Goal: Transaction & Acquisition: Purchase product/service

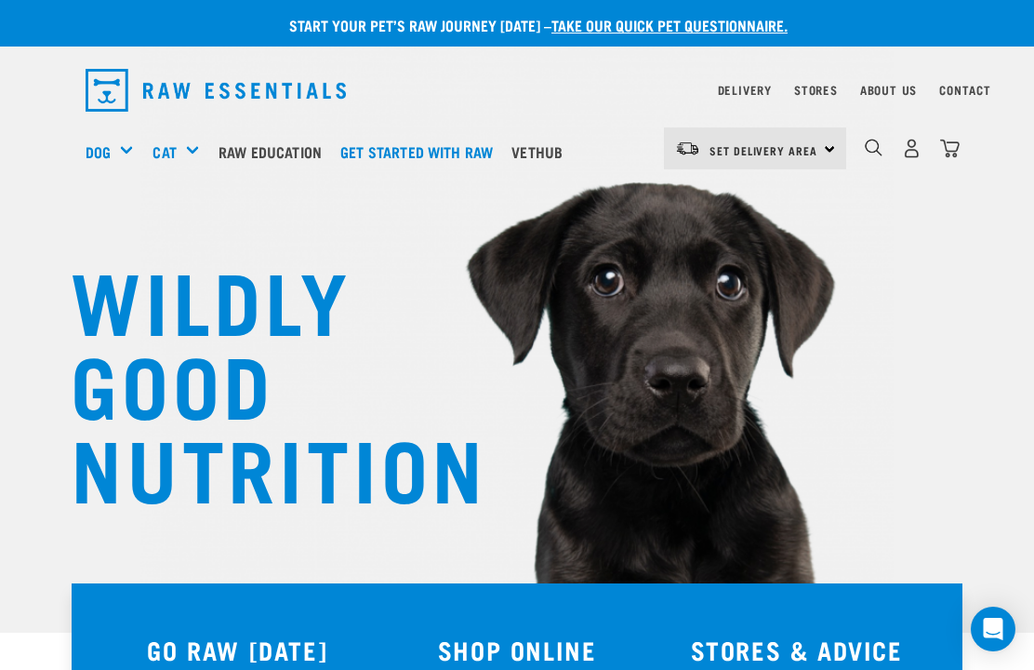
click at [822, 87] on link "Stores" at bounding box center [816, 89] width 44 height 7
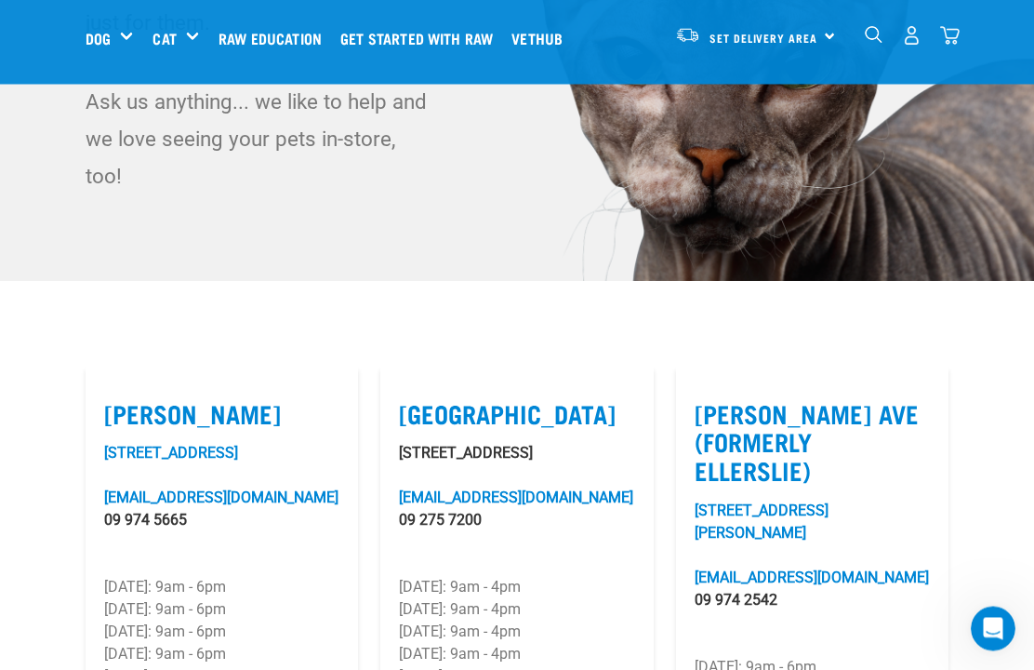
scroll to position [339, 0]
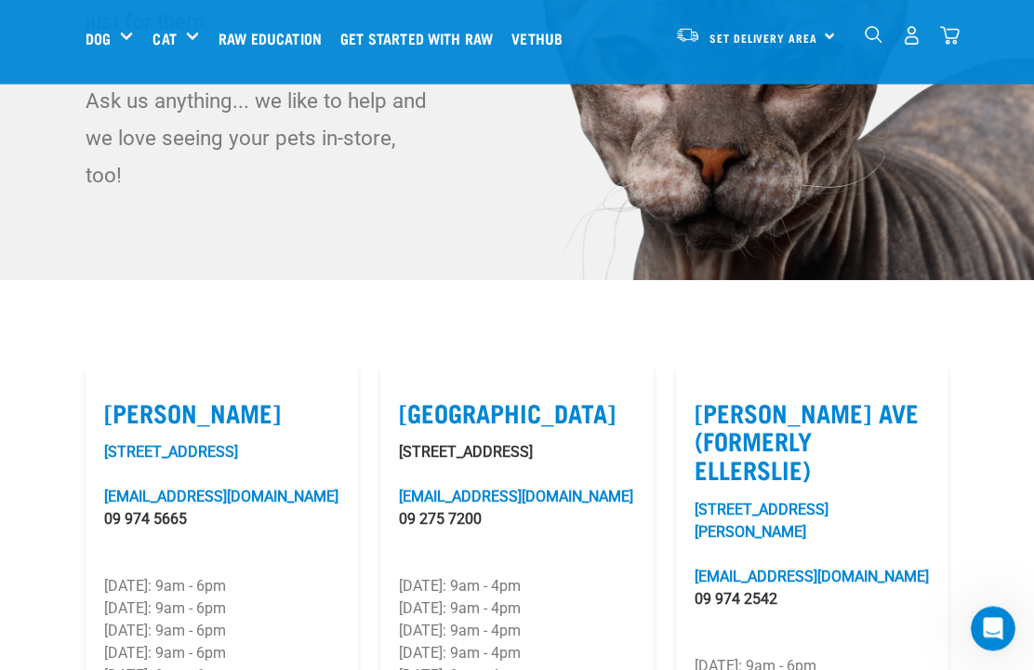
click at [0, 0] on div "Rolls" at bounding box center [0, 0] width 0 height 0
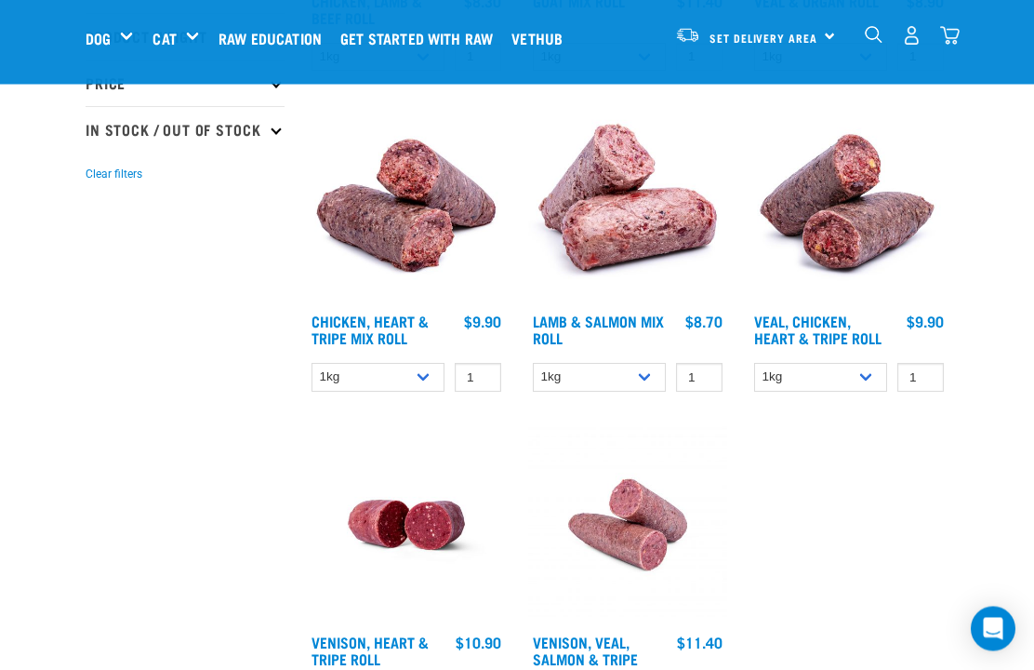
scroll to position [489, 0]
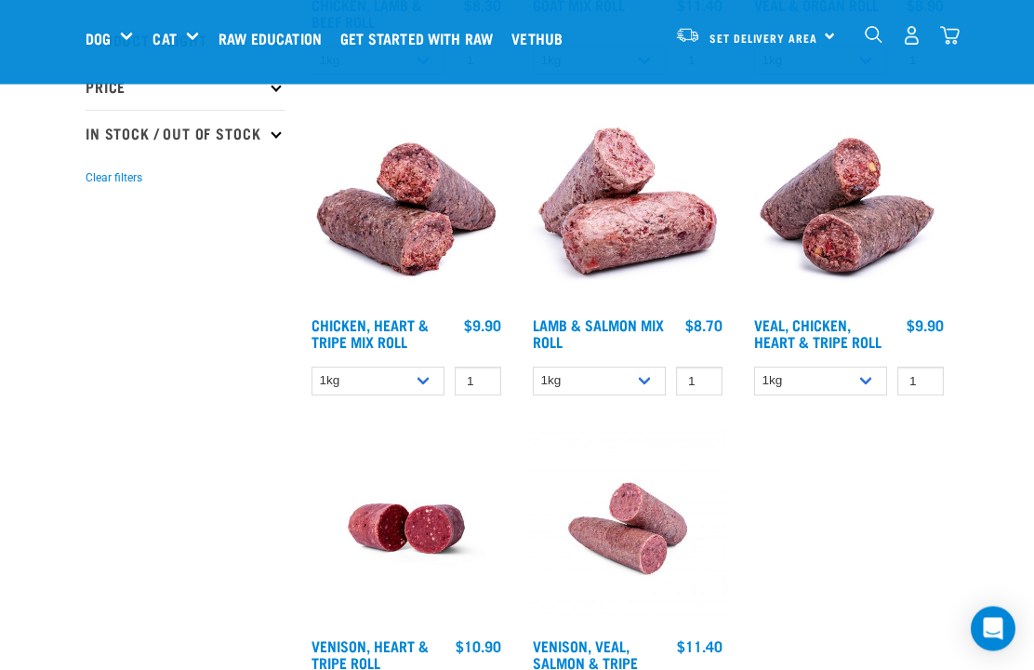
click at [636, 323] on link "Lamb & Salmon Mix Roll" at bounding box center [598, 333] width 131 height 25
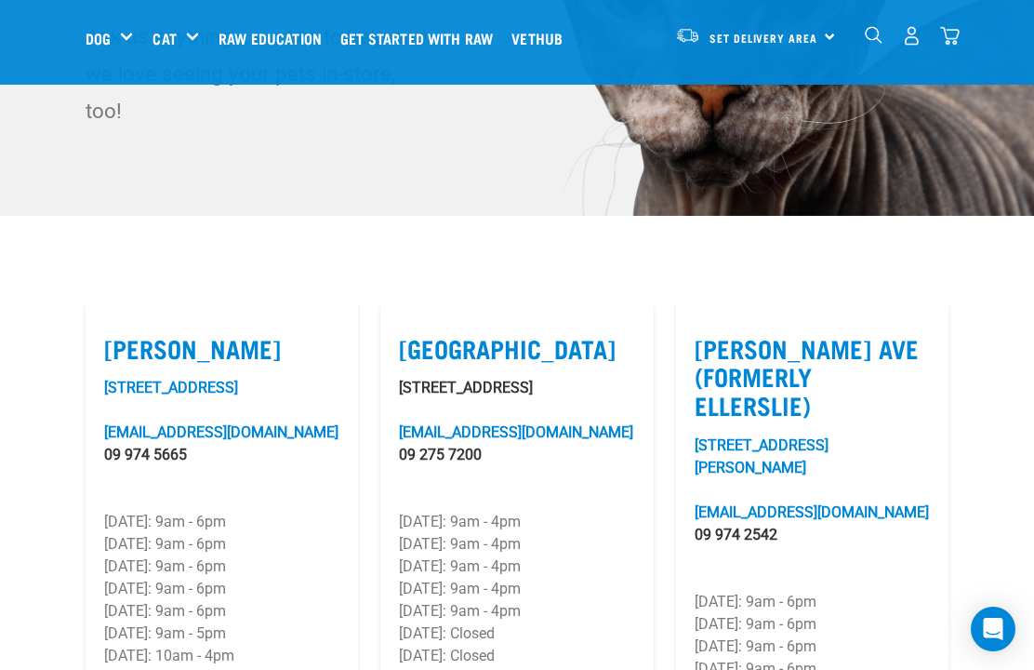
scroll to position [405, 0]
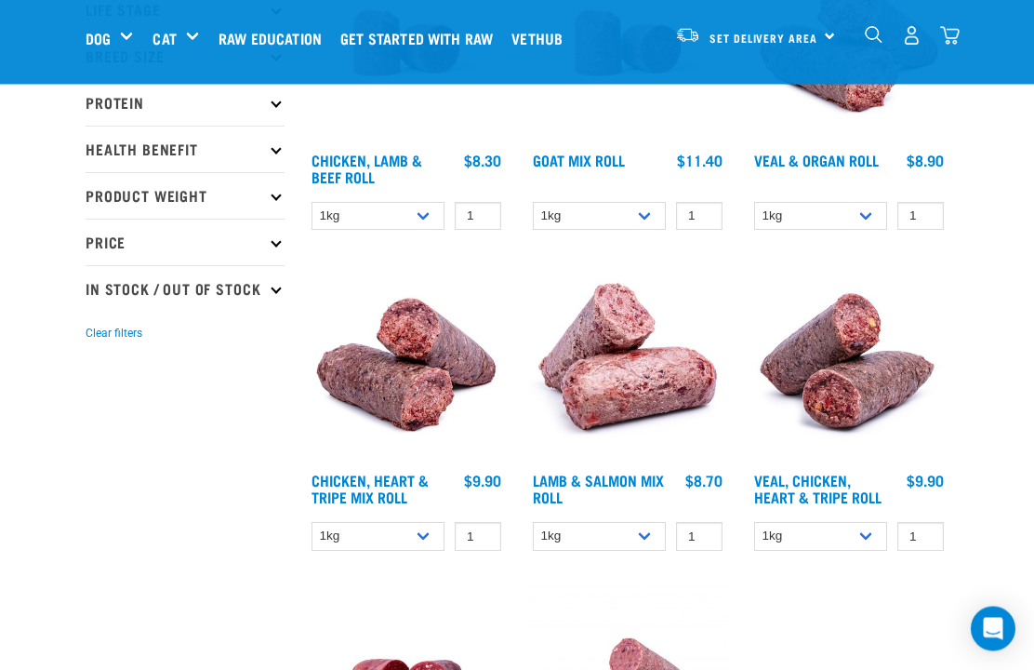
scroll to position [335, 0]
click at [653, 524] on select "1kg Bulk (10kg)" at bounding box center [599, 536] width 133 height 29
select select "913"
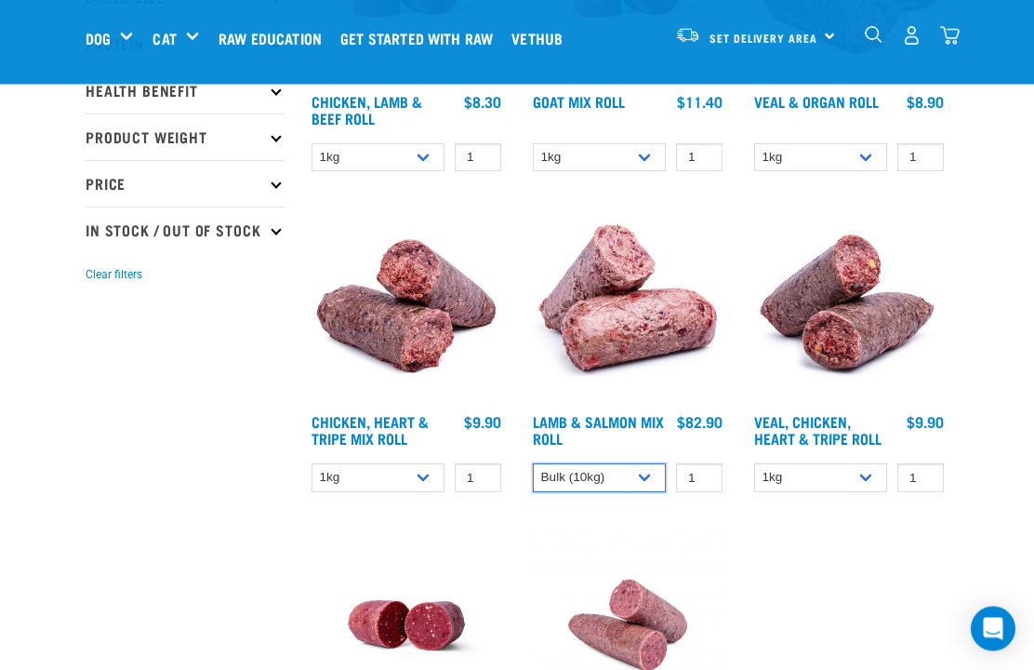
scroll to position [384, 0]
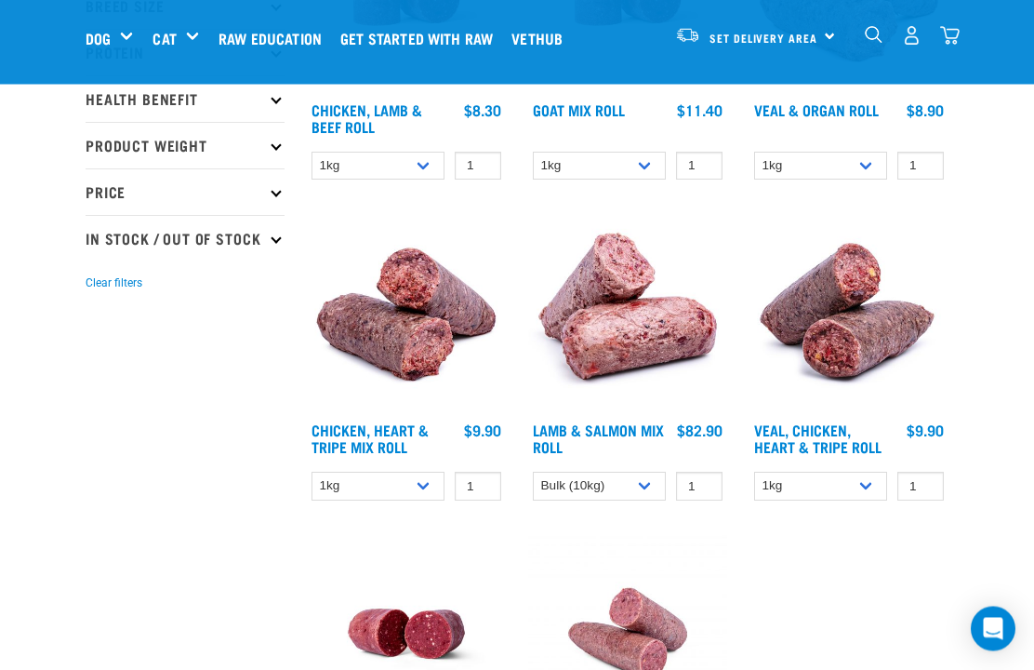
click at [282, 249] on p "In Stock / Out Of Stock" at bounding box center [185, 239] width 199 height 46
click at [104, 300] on label "In Stock" at bounding box center [141, 288] width 90 height 23
click at [98, 292] on input "In Stock" at bounding box center [92, 286] width 12 height 12
checkbox input "true"
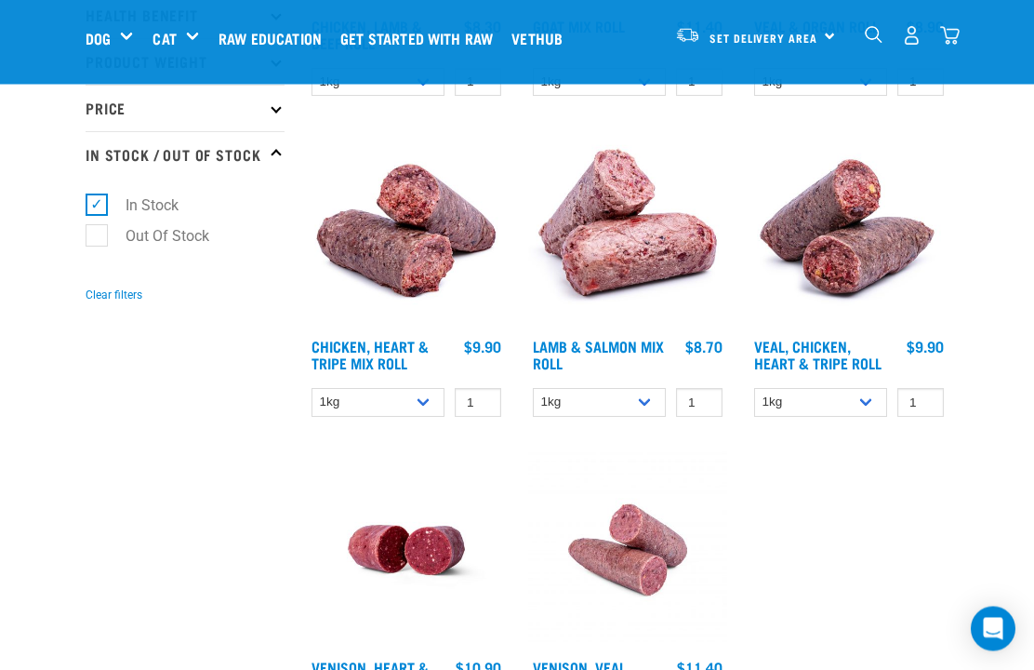
scroll to position [466, 0]
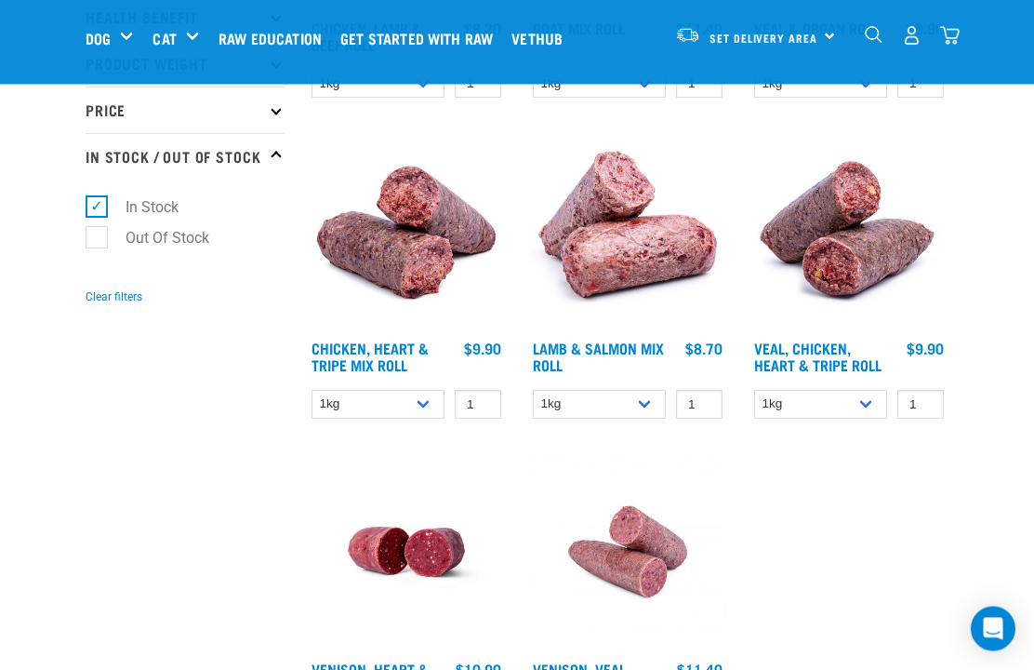
click at [633, 318] on img at bounding box center [627, 231] width 199 height 199
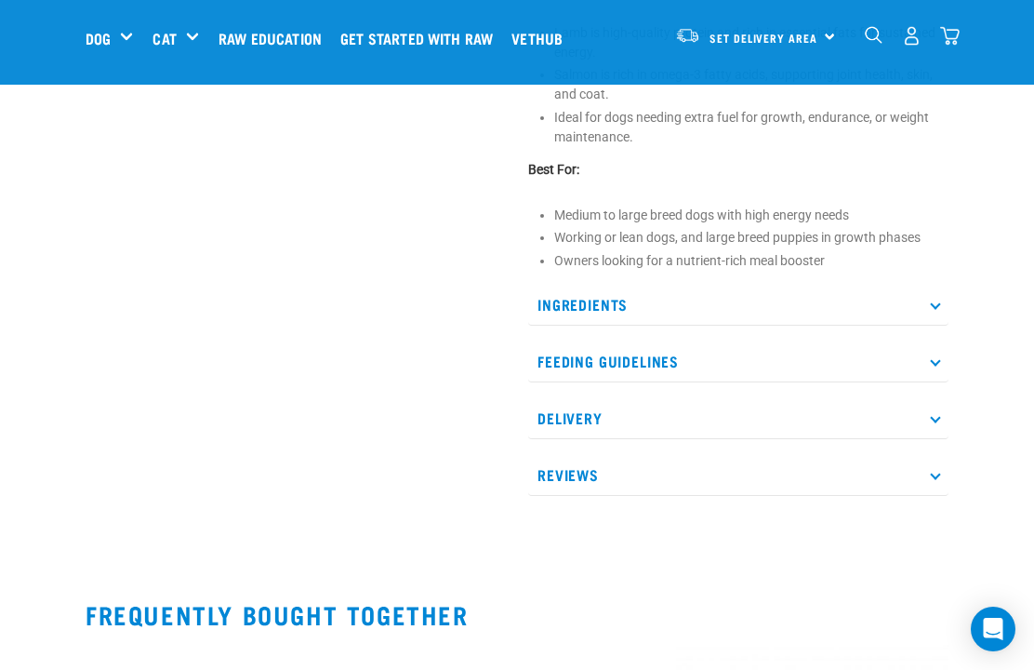
scroll to position [877, 0]
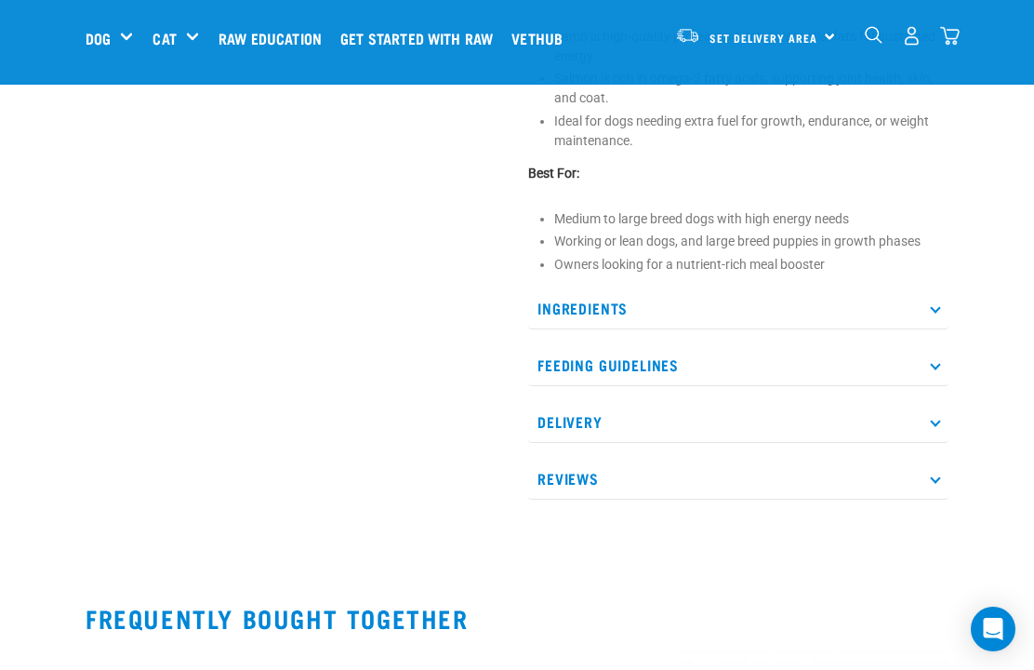
click at [934, 302] on p "Ingredients" at bounding box center [738, 308] width 420 height 42
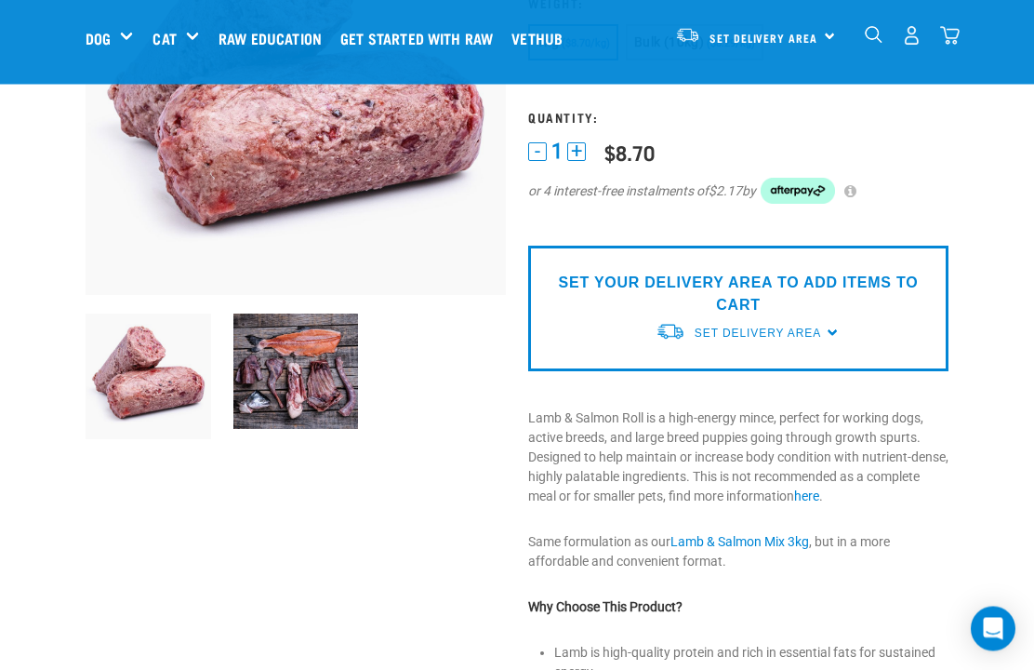
scroll to position [286, 0]
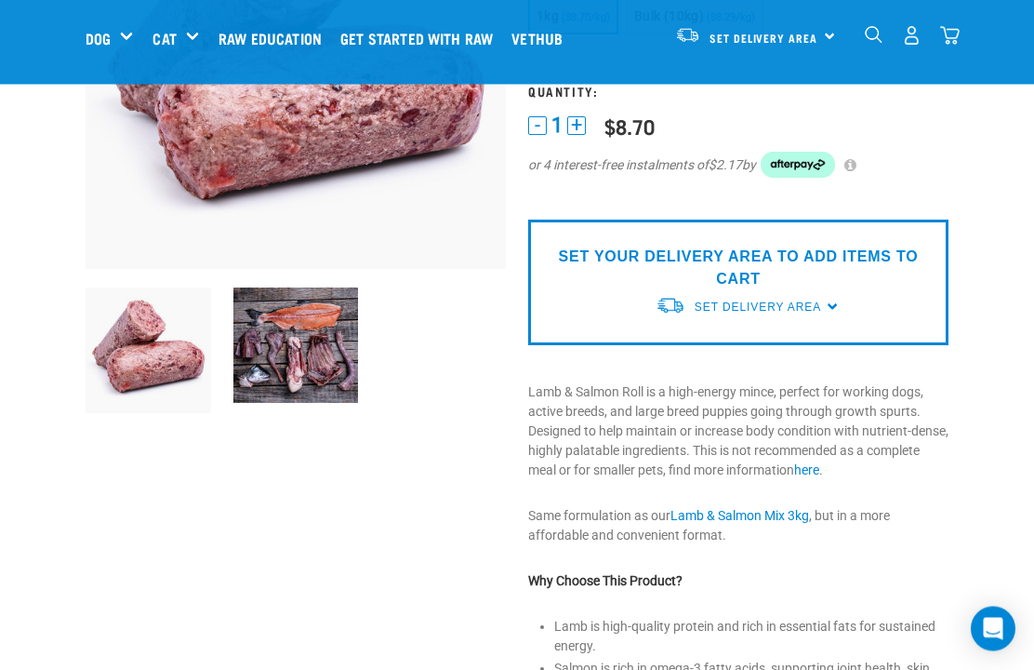
click at [289, 343] on img at bounding box center [296, 345] width 126 height 115
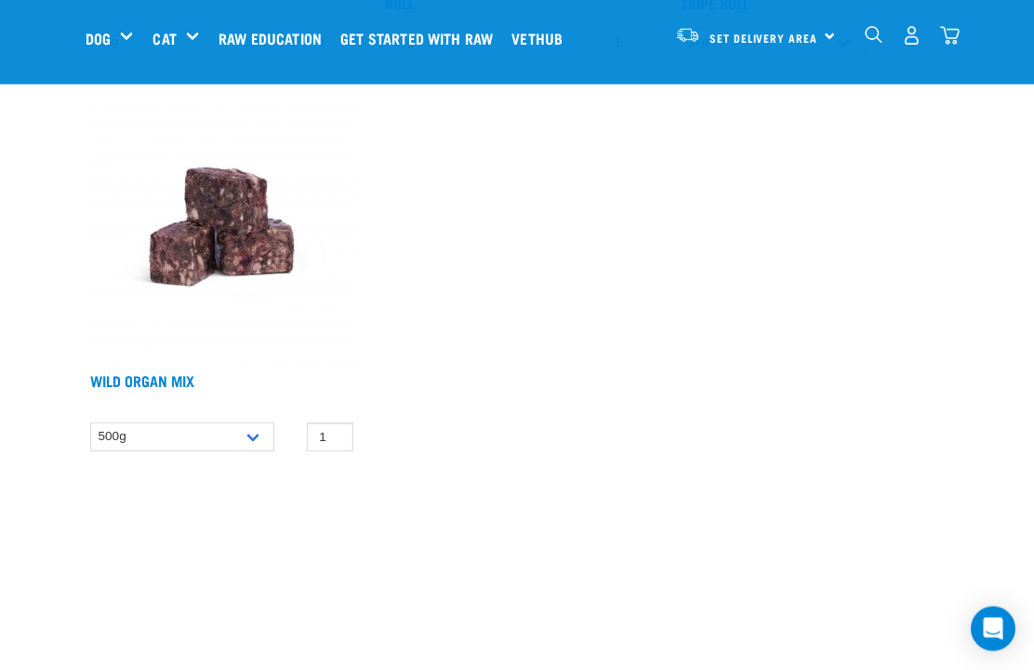
scroll to position [1977, 0]
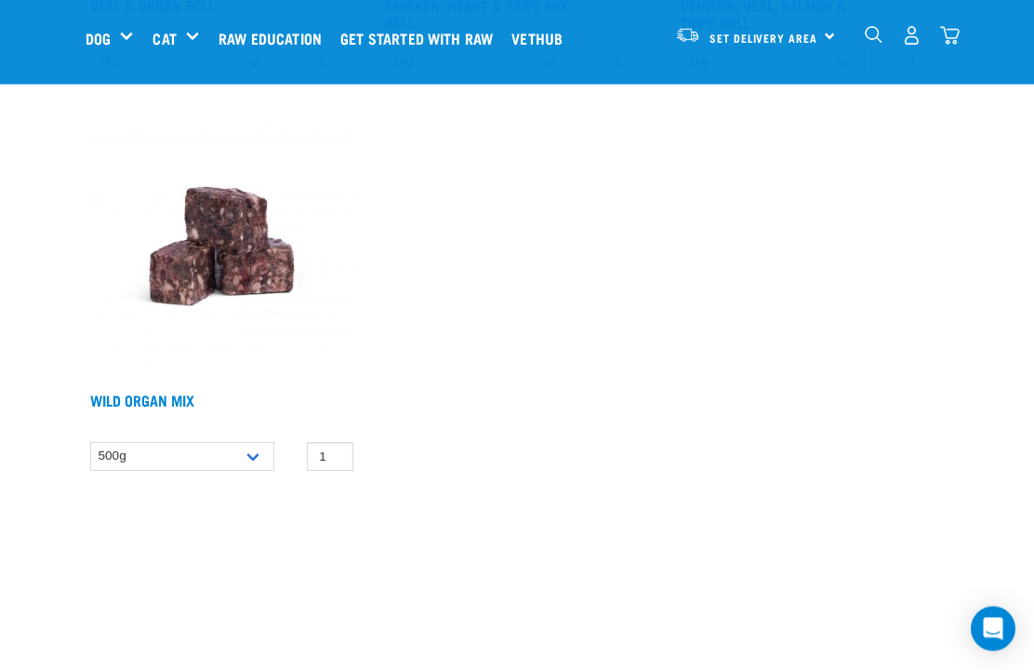
click at [167, 295] on img at bounding box center [222, 247] width 272 height 272
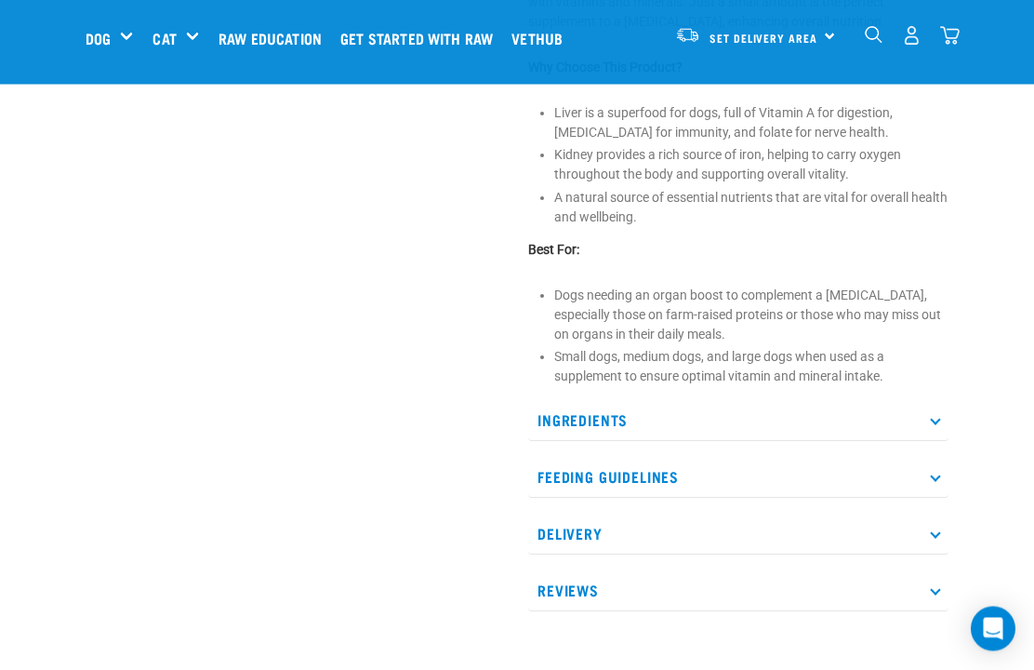
scroll to position [706, 0]
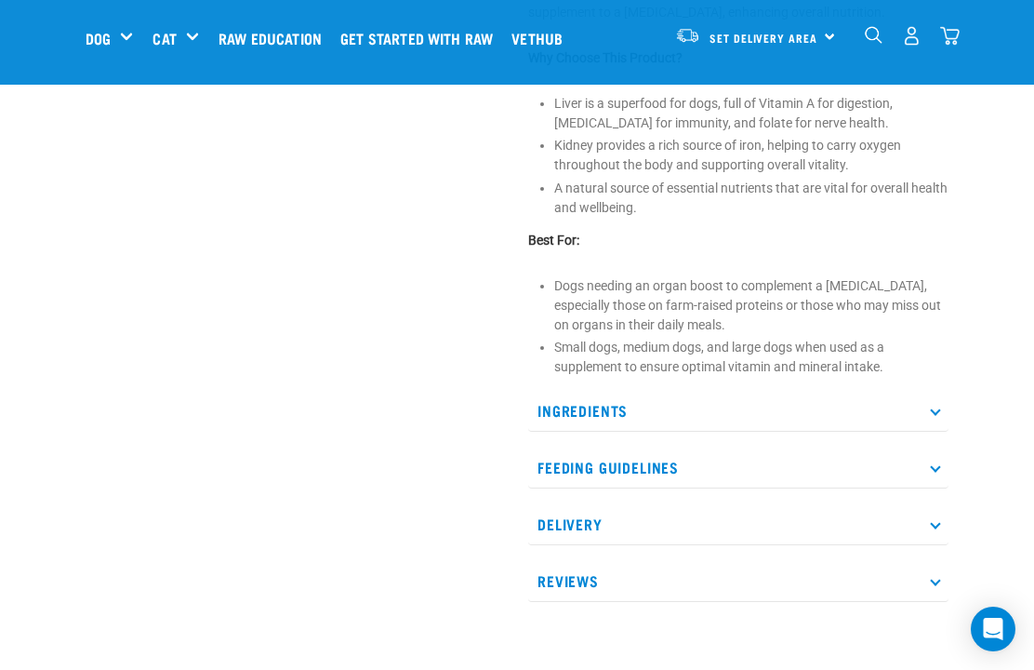
click at [931, 406] on p "Ingredients" at bounding box center [738, 411] width 420 height 42
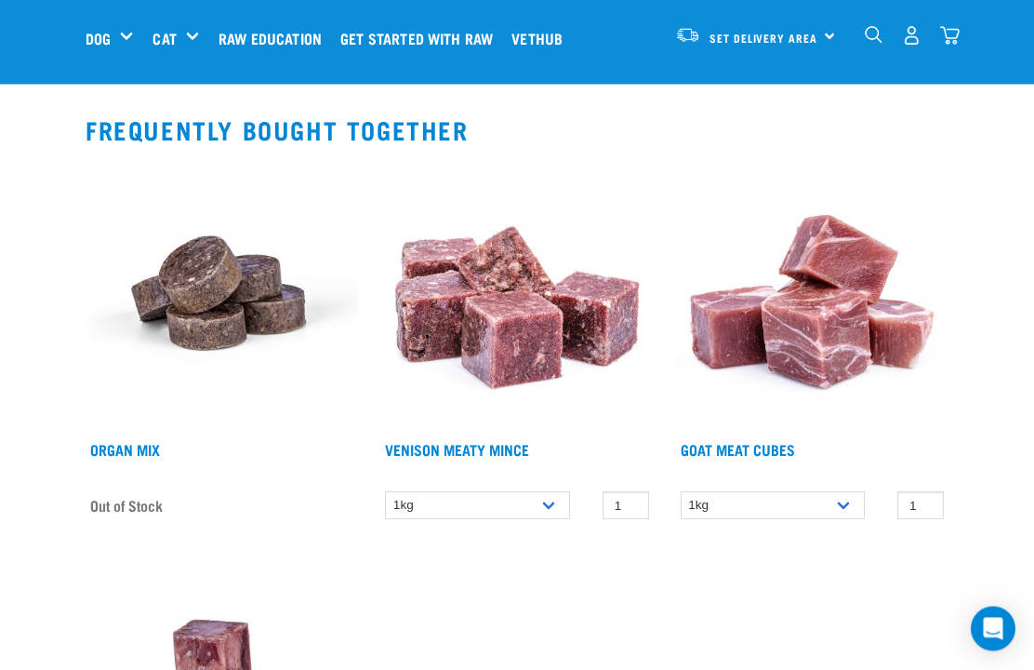
scroll to position [1540, 0]
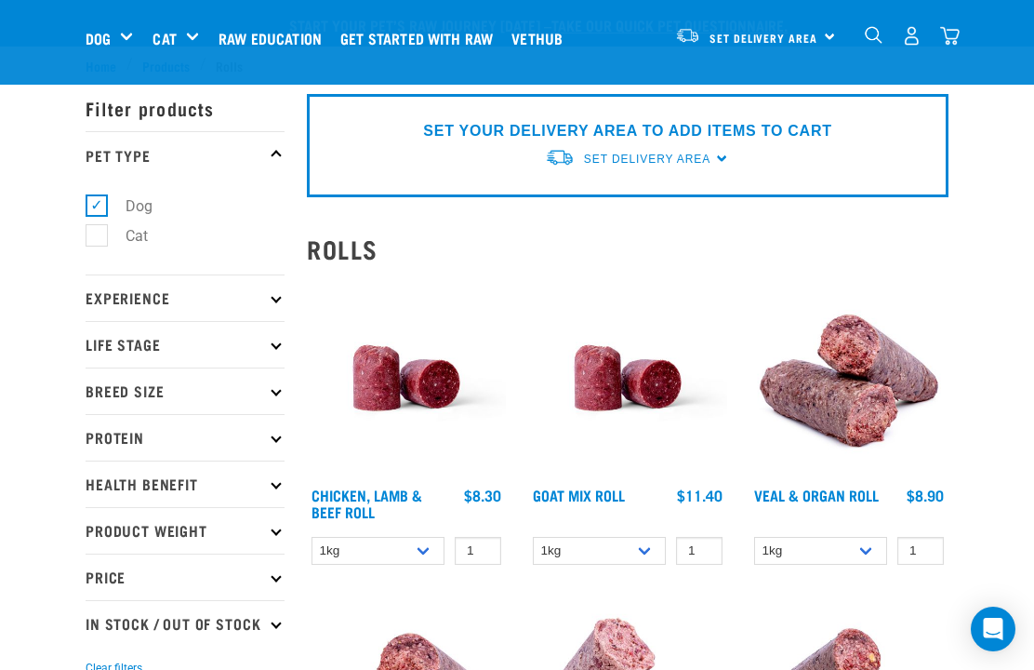
select select "913"
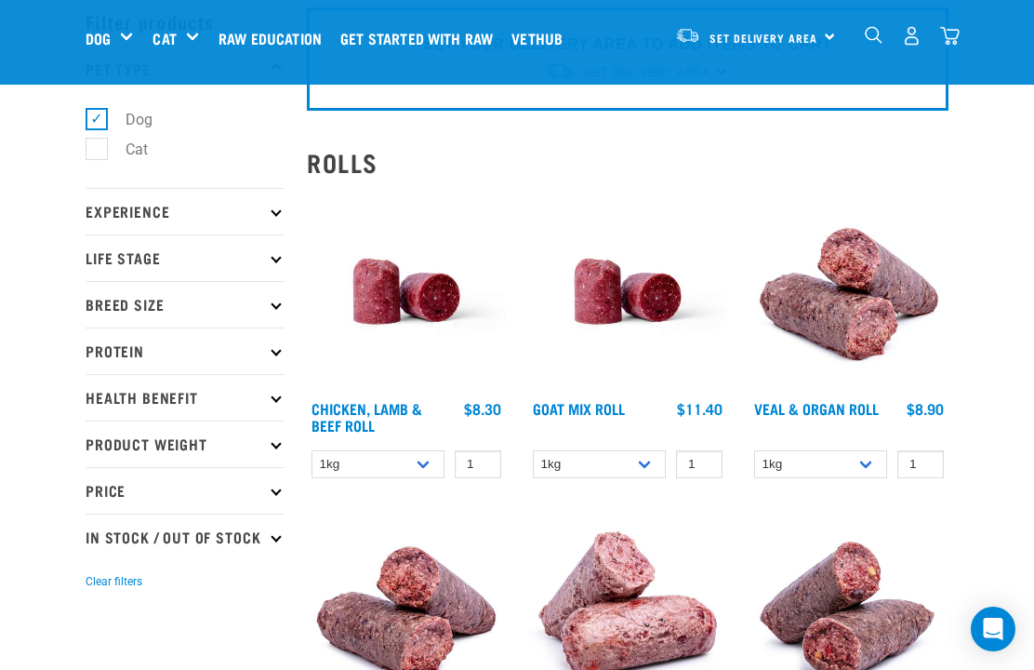
scroll to position [87, 0]
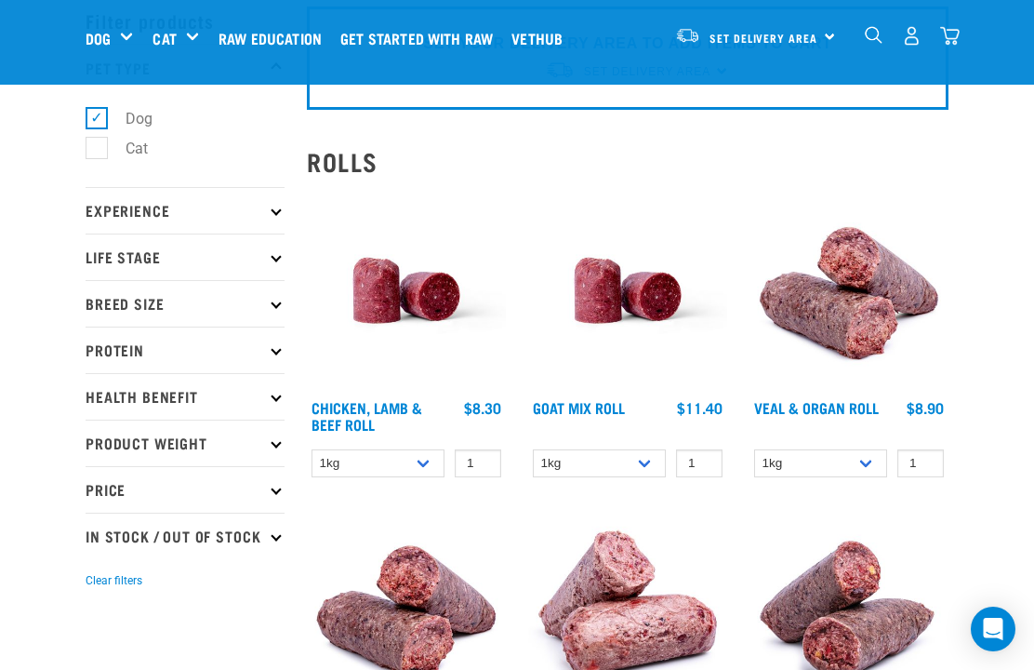
click at [143, 296] on p "Breed Size" at bounding box center [185, 303] width 199 height 46
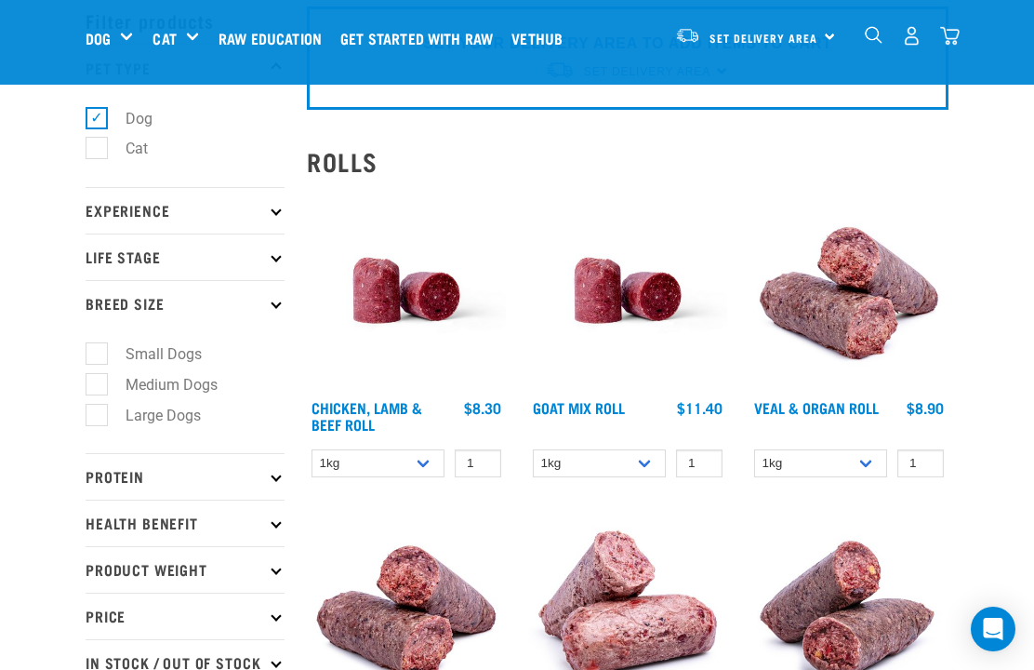
click at [97, 418] on label "Large Dogs" at bounding box center [152, 415] width 113 height 23
click at [97, 418] on input "Large Dogs" at bounding box center [92, 411] width 12 height 12
checkbox input "true"
